Goal: Obtain resource: Download file/media

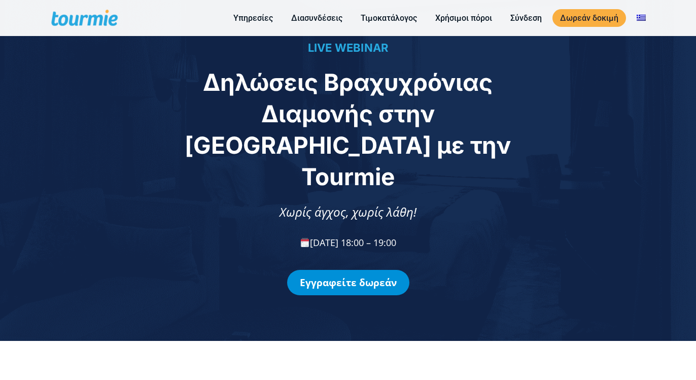
click at [359, 270] on link "Εγγραφείτε δωρεάν" at bounding box center [348, 282] width 122 height 25
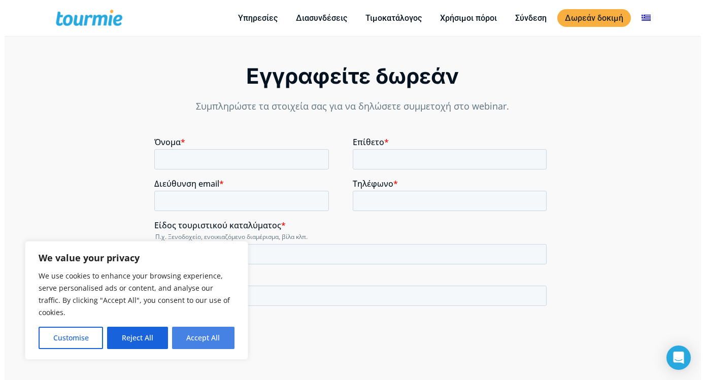
scroll to position [758, 0]
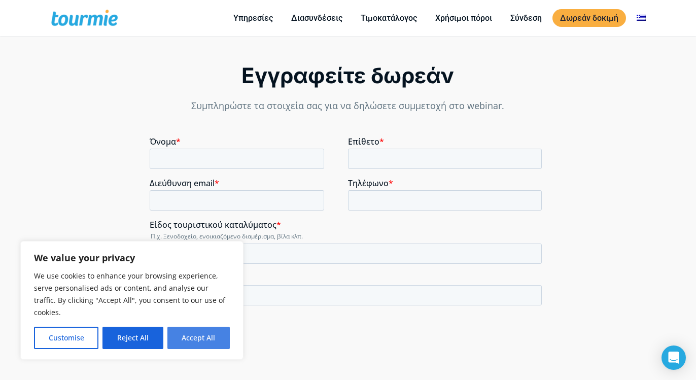
drag, startPoint x: 209, startPoint y: 335, endPoint x: 59, endPoint y: 223, distance: 187.3
click at [209, 335] on button "Accept All" at bounding box center [198, 338] width 62 height 22
checkbox input "true"
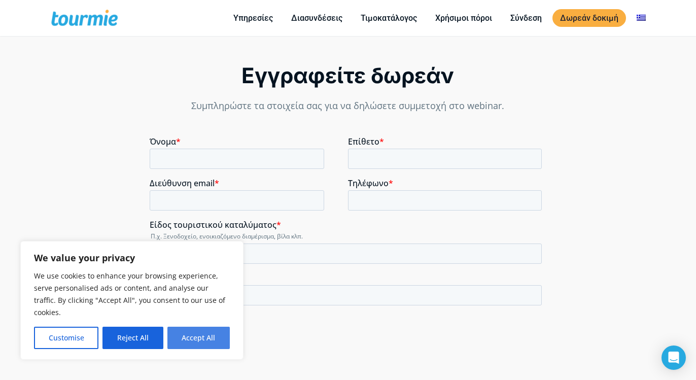
checkbox input "true"
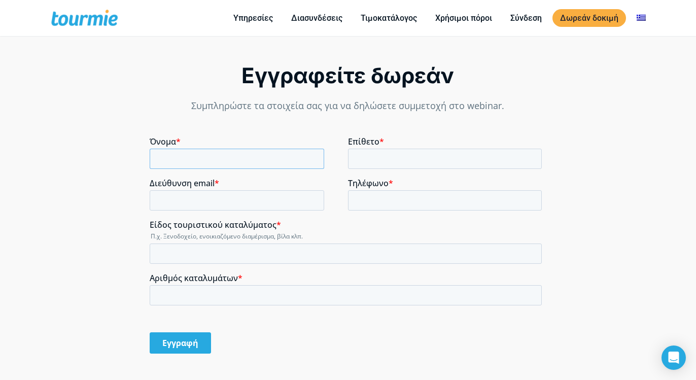
click at [229, 152] on input "Όνομα *" at bounding box center [237, 159] width 174 height 20
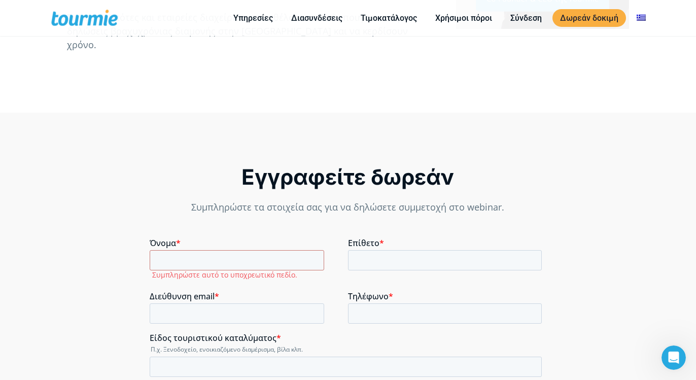
scroll to position [655, 0]
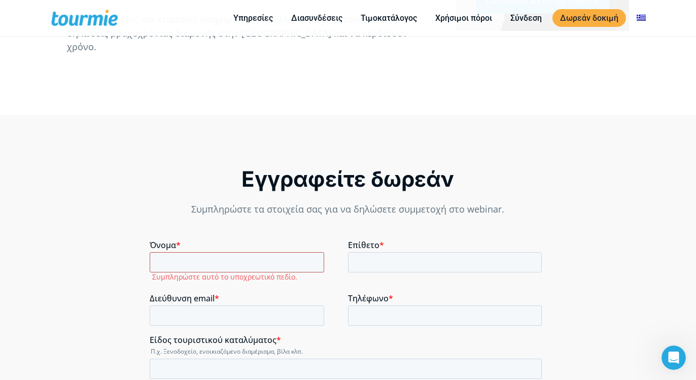
click at [195, 260] on input "Όνομα *" at bounding box center [237, 262] width 174 height 20
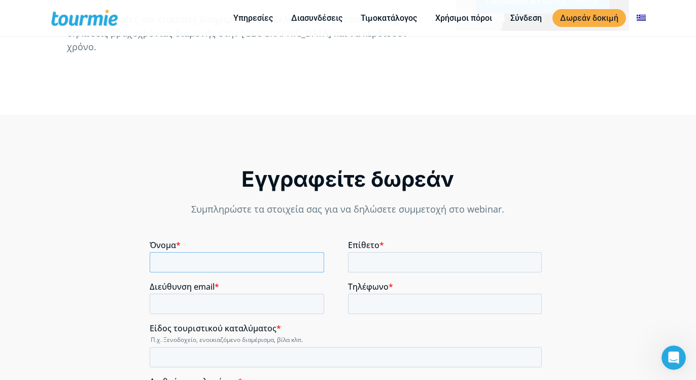
click at [195, 260] on input "Όνομα *" at bounding box center [237, 262] width 174 height 20
type input "ΕΥΑΓΓΕΛΟΣ"
click at [367, 254] on input "Επίθετο *" at bounding box center [445, 262] width 194 height 20
type input "ΓΚΕΡΕΔΑΚΗΣ"
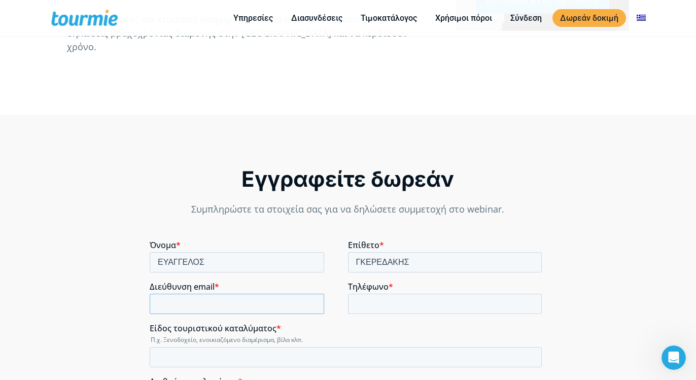
click at [272, 300] on input "Διεύθυνση email *" at bounding box center [237, 304] width 174 height 20
type input "vaggered@hotmail.com"
click at [372, 304] on input "Τηλέφωνο *" at bounding box center [445, 304] width 194 height 20
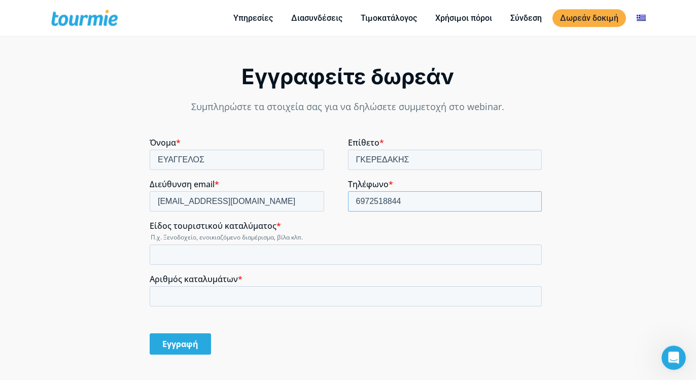
scroll to position [758, 0]
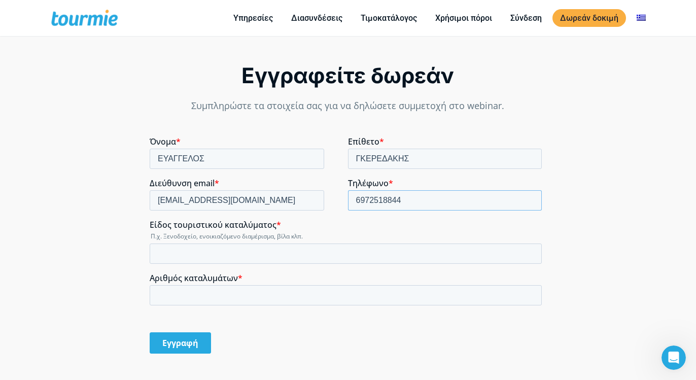
type input "6972518844"
click at [244, 258] on input "Είδος τουριστικού καταλύματος *" at bounding box center [346, 253] width 392 height 20
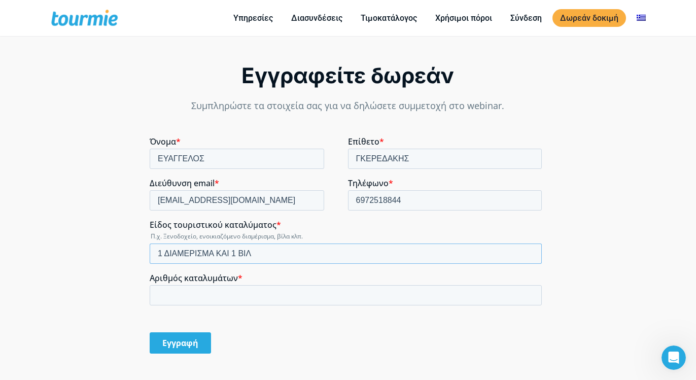
type input "1 ΔΙΑΜΕΡΙΣΜΑ ΚΑΙ 1 ΒΙΛΑ"
type input "1"
click at [531, 293] on input "1" at bounding box center [346, 295] width 392 height 20
type input "1 ΔΙΑΜΕΡΙΣΜΑ ΚΑΙ 1 ΒΙΛΑ"
click at [528, 290] on input "1" at bounding box center [346, 295] width 392 height 20
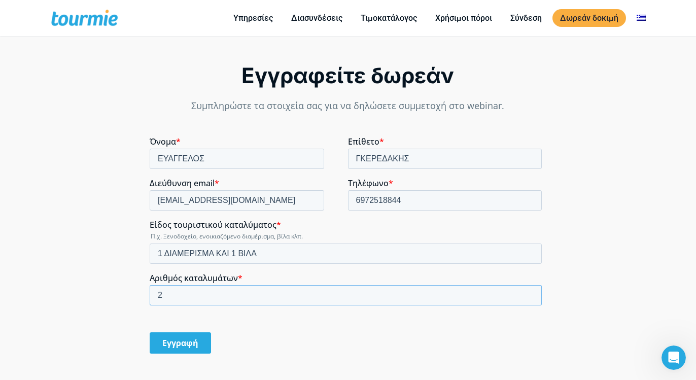
type input "2"
click at [529, 294] on input "2" at bounding box center [346, 295] width 392 height 20
click at [186, 338] on input "Εγγραφή" at bounding box center [180, 342] width 61 height 21
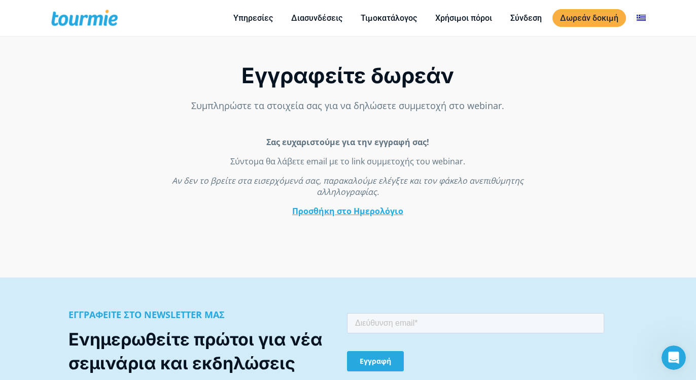
click at [429, 327] on input "email" at bounding box center [475, 323] width 257 height 20
type input "vaggered@hotmail.com"
click at [376, 368] on input "Εγγραφή" at bounding box center [375, 361] width 57 height 20
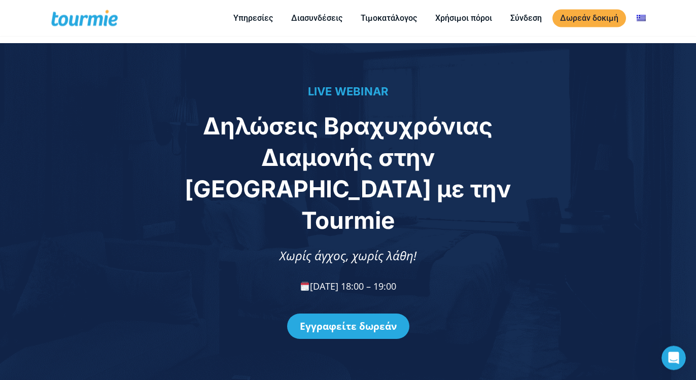
scroll to position [0, 0]
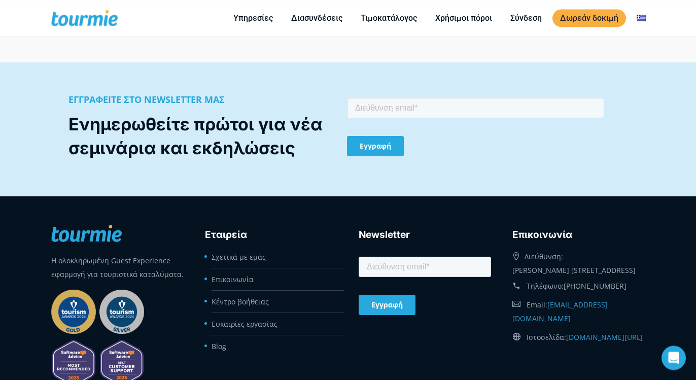
scroll to position [1121, 0]
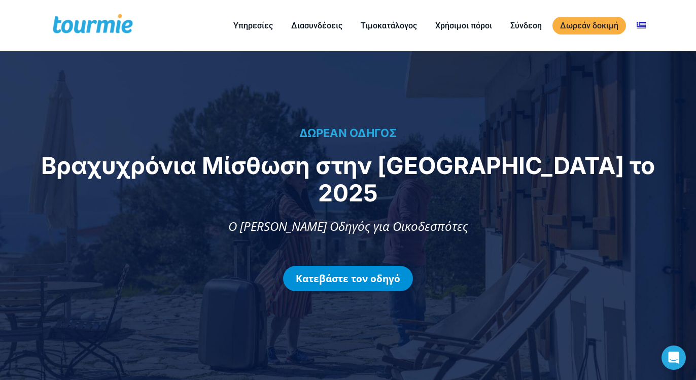
click at [360, 269] on link "Κατεβάστε τον οδηγό" at bounding box center [348, 278] width 130 height 25
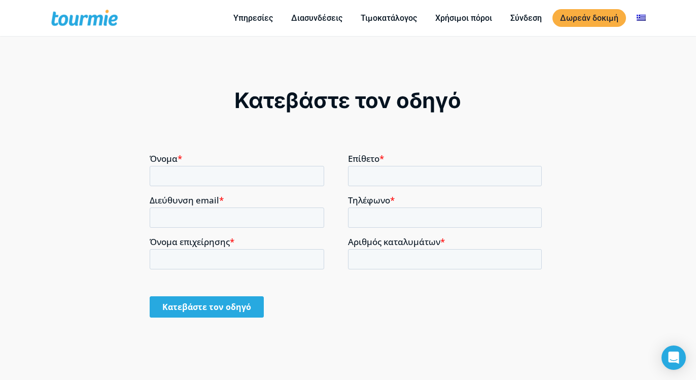
scroll to position [751, 0]
click at [223, 181] on input "Όνομα *" at bounding box center [237, 175] width 174 height 20
click at [224, 182] on input "Όνομα *" at bounding box center [237, 175] width 174 height 20
type input "e"
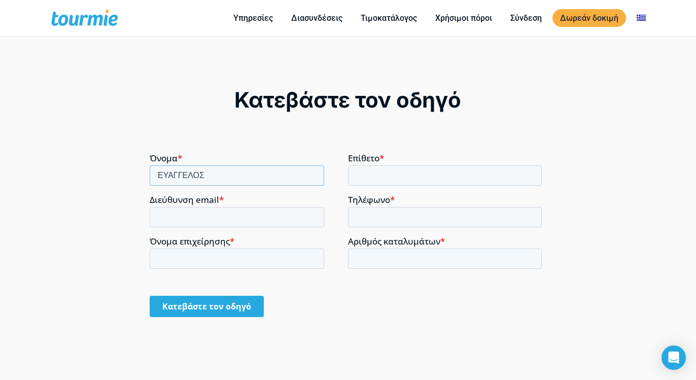
type input "ΕΥΑΓΓΕΛΟΣ"
type input "ΓΚΕΡΕΔΑΚΗΣ"
click at [178, 214] on input "Διεύθυνση email *" at bounding box center [237, 216] width 174 height 20
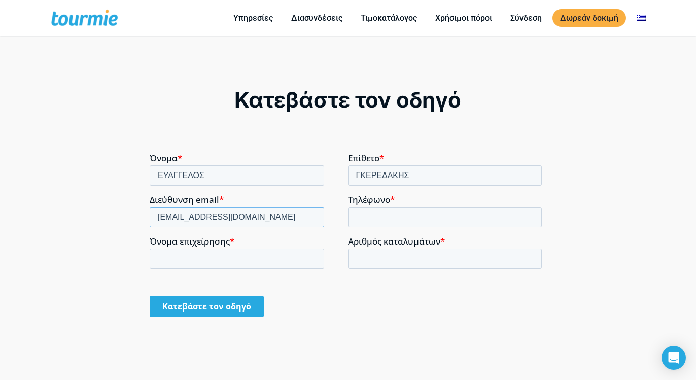
type input "vaggered@hotmail.com"
click at [358, 213] on input "Τηλέφωνο *" at bounding box center [445, 216] width 194 height 20
click at [368, 213] on input "Τηλέφωνο *" at bounding box center [445, 216] width 194 height 20
type input "6972518844"
click at [267, 261] on input "Όνομα επιχείρησης *" at bounding box center [237, 258] width 174 height 20
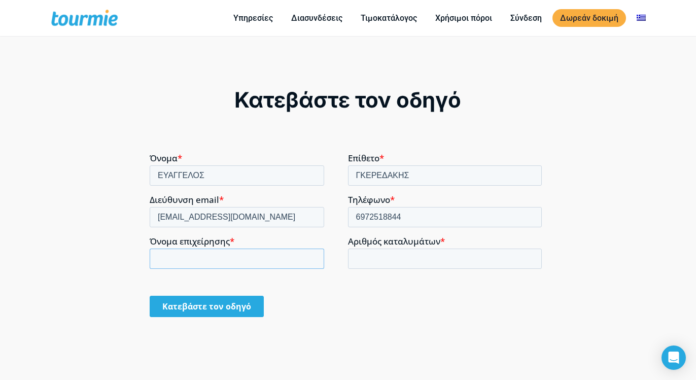
click at [267, 261] on input "Όνομα επιχείρησης *" at bounding box center [237, 258] width 174 height 20
click at [372, 179] on input "ΓΚΕΡΕΔΑΚΗΣ" at bounding box center [445, 175] width 194 height 20
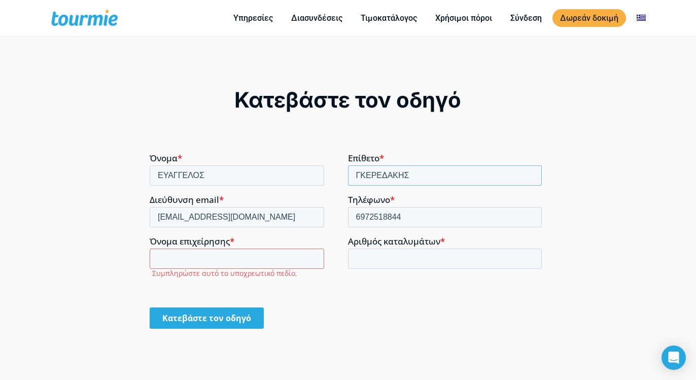
click at [372, 179] on input "ΓΚΕΡΕΔΑΚΗΣ" at bounding box center [445, 175] width 194 height 20
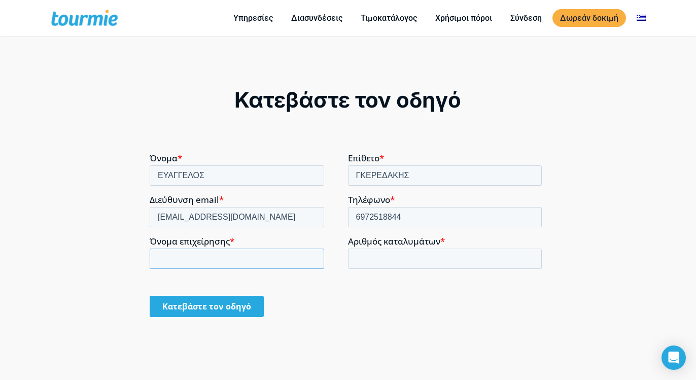
click at [191, 260] on input "Όνομα επιχείρησης *" at bounding box center [237, 258] width 174 height 20
paste input "ΓΚΕΡΕΔΑΚΗΣ"
type input "ΓΚΕΡΕΔΑΚΗΣ ΕΥΑΓΓΕΛΟΣ"
type input "1"
click at [529, 257] on input "1" at bounding box center [445, 258] width 194 height 20
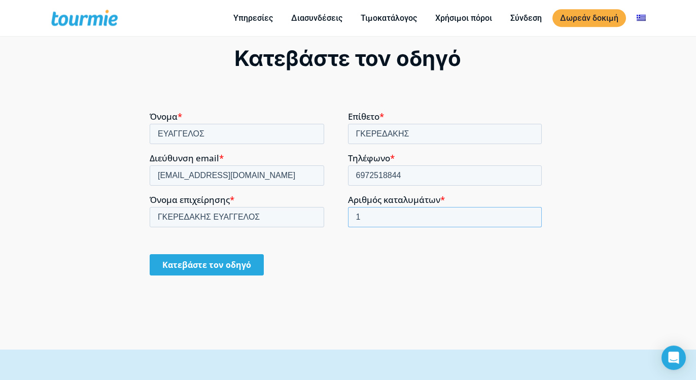
scroll to position [802, 0]
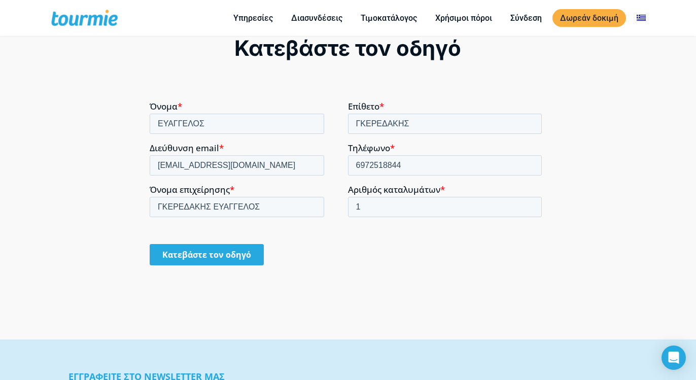
click at [222, 258] on input "Κατεβάστε τον οδηγό" at bounding box center [207, 253] width 114 height 21
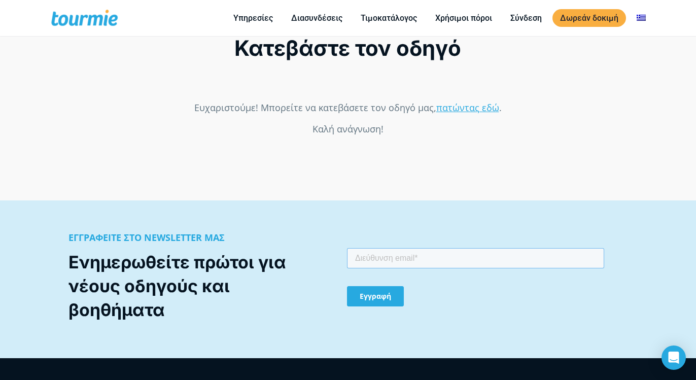
click at [400, 251] on input "email" at bounding box center [475, 258] width 257 height 20
type input "vaggered@hotmail.com"
click at [381, 303] on input "Εγγραφή" at bounding box center [375, 296] width 57 height 20
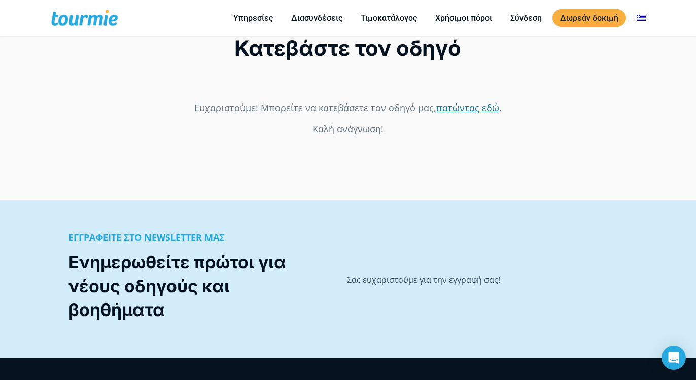
click at [447, 113] on link "πατώντας εδώ" at bounding box center [467, 107] width 63 height 12
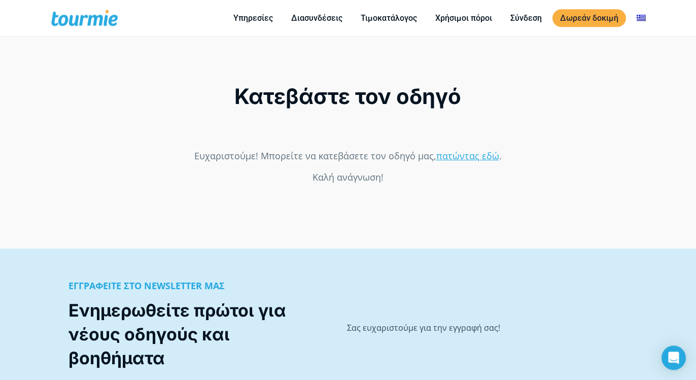
scroll to position [751, 0]
